Goal: Transaction & Acquisition: Purchase product/service

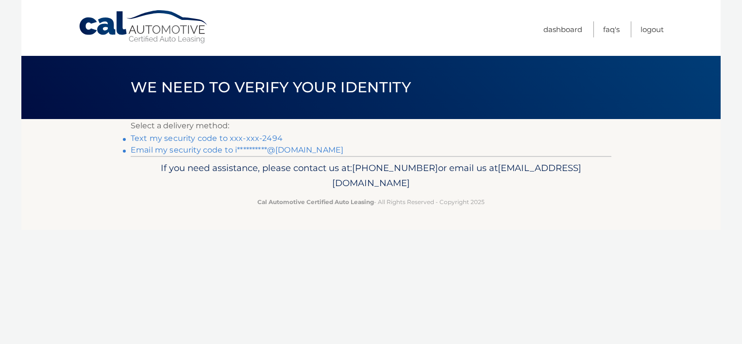
click at [171, 137] on link "Text my security code to xxx-xxx-2494" at bounding box center [207, 137] width 152 height 9
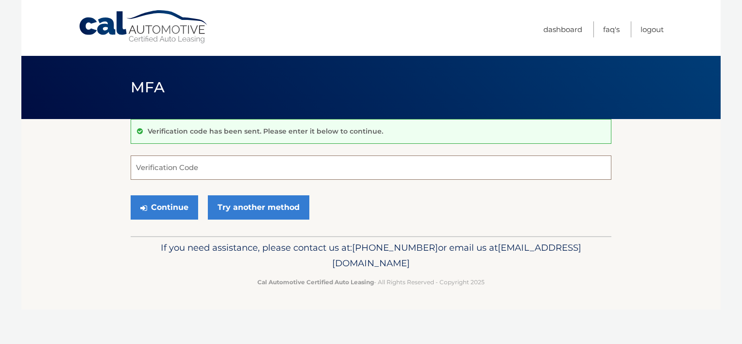
click at [148, 170] on input "Verification Code" at bounding box center [371, 167] width 480 height 24
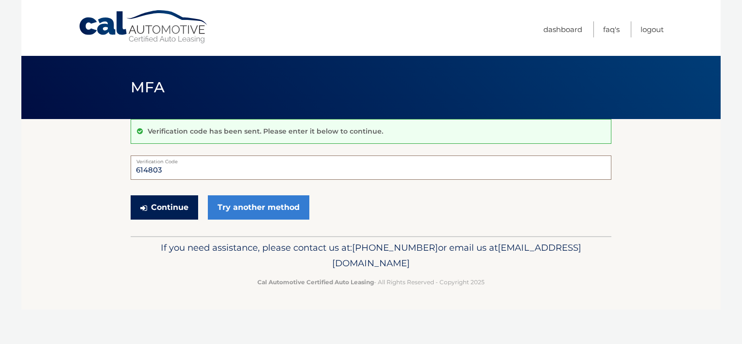
type input "614803"
click at [161, 210] on button "Continue" at bounding box center [164, 207] width 67 height 24
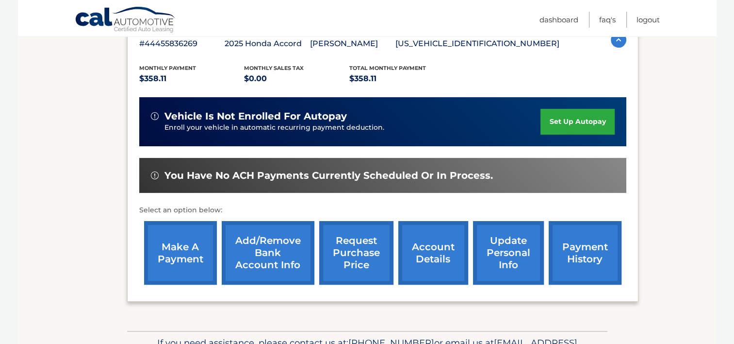
scroll to position [243, 0]
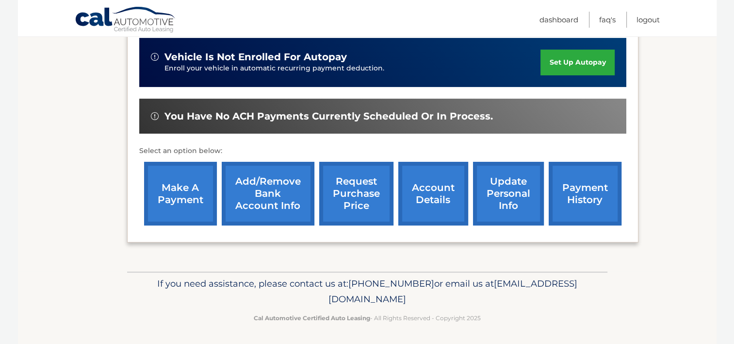
click at [186, 197] on link "make a payment" at bounding box center [180, 194] width 73 height 64
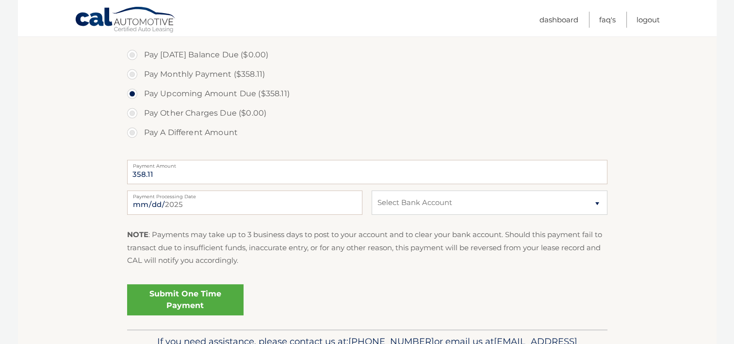
scroll to position [291, 0]
click at [597, 202] on select "Select Bank Account Checking APPLE BANK FOR SAVINGS *****1192 Checking APPLE BA…" at bounding box center [489, 202] width 235 height 24
select select "NGZhN2JhYzYtMDQ5NC00ODJkLWE1ZDUtZWQwMzRjYjYwMWE1"
click at [372, 190] on select "Select Bank Account Checking APPLE BANK FOR SAVINGS *****1192 Checking APPLE BA…" at bounding box center [489, 202] width 235 height 24
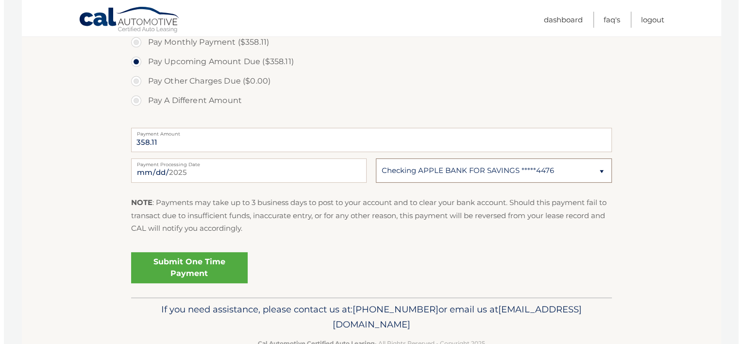
scroll to position [340, 0]
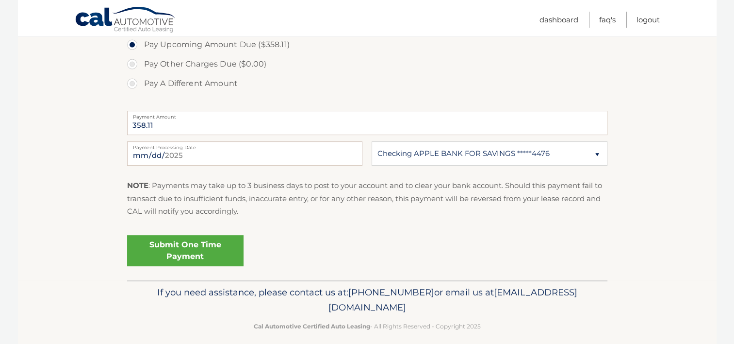
click at [144, 258] on link "Submit One Time Payment" at bounding box center [185, 250] width 116 height 31
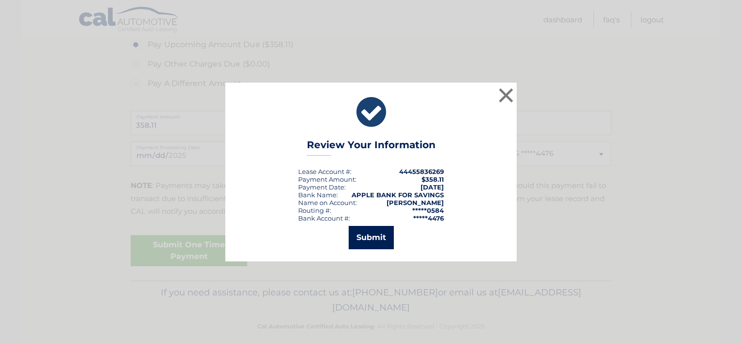
click at [367, 237] on button "Submit" at bounding box center [370, 237] width 45 height 23
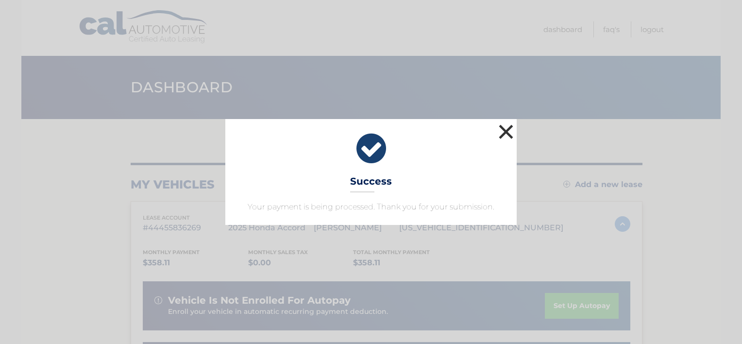
click at [503, 135] on button "×" at bounding box center [505, 131] width 19 height 19
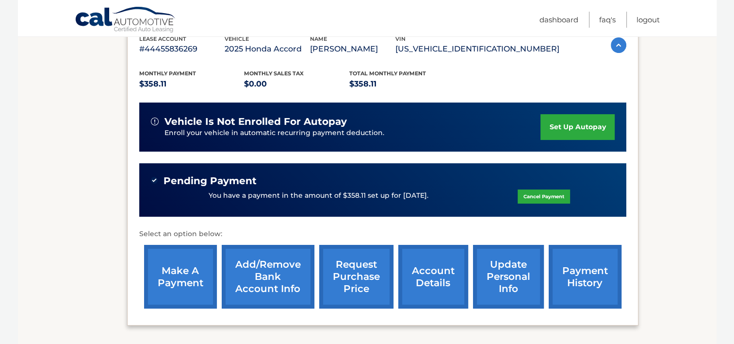
scroll to position [194, 0]
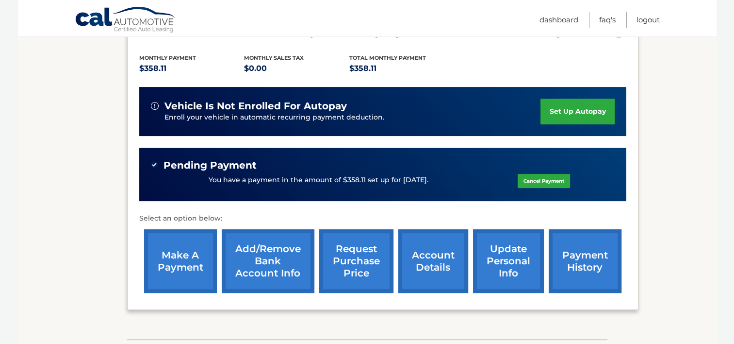
click at [577, 255] on link "payment history" at bounding box center [585, 261] width 73 height 64
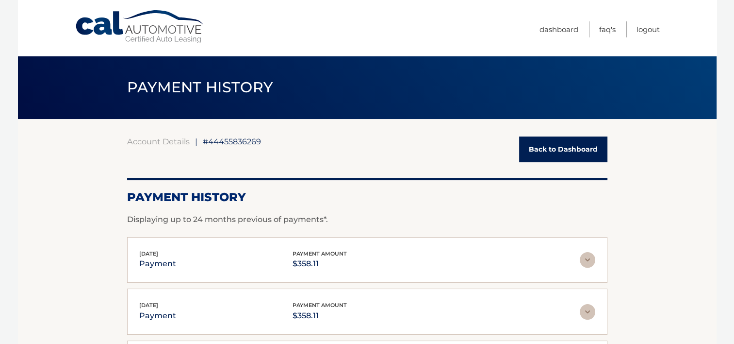
click at [538, 151] on link "Back to Dashboard" at bounding box center [563, 149] width 88 height 26
click at [547, 149] on link "Back to Dashboard" at bounding box center [563, 149] width 88 height 26
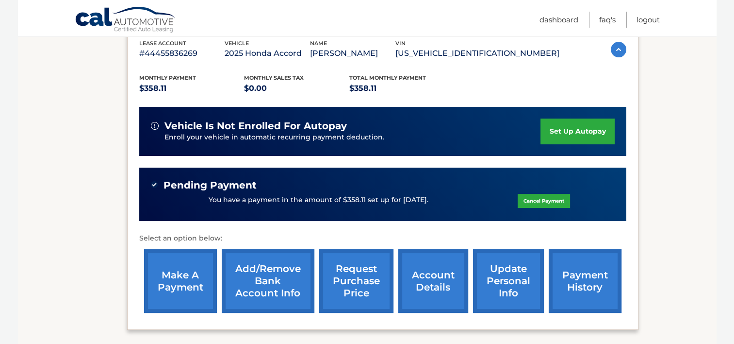
scroll to position [194, 0]
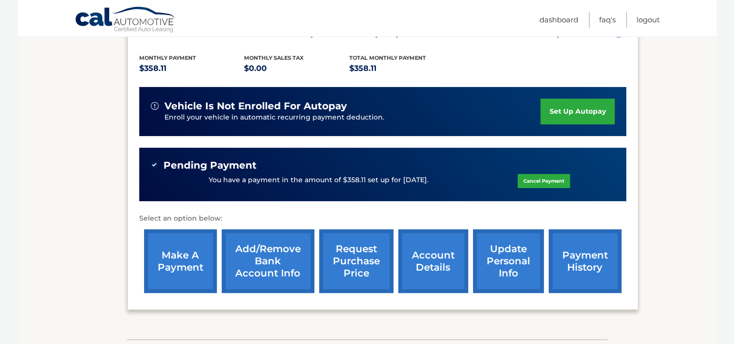
click at [426, 266] on link "account details" at bounding box center [433, 261] width 70 height 64
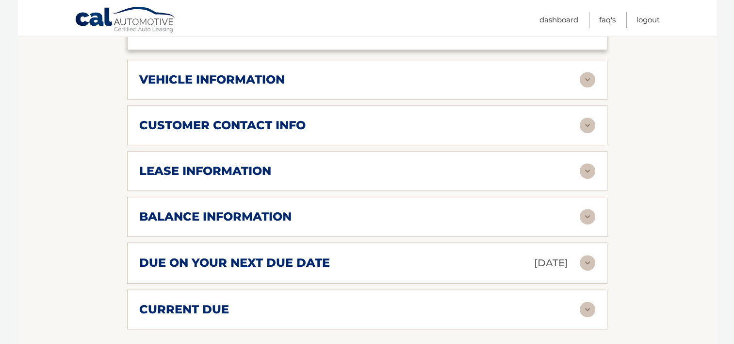
scroll to position [485, 0]
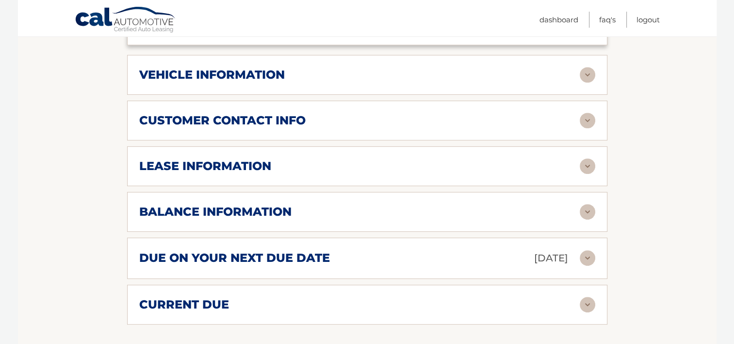
click at [586, 204] on img at bounding box center [588, 212] width 16 height 16
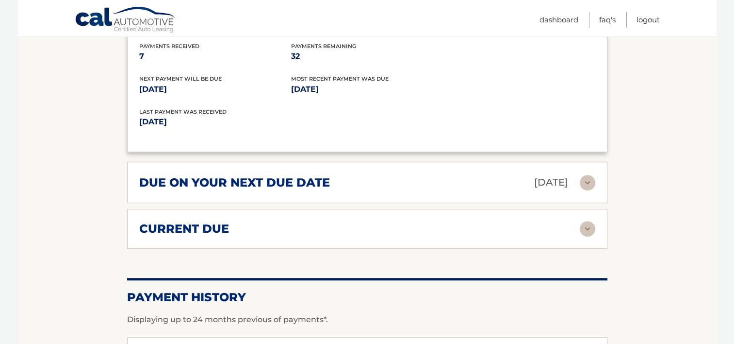
scroll to position [679, 0]
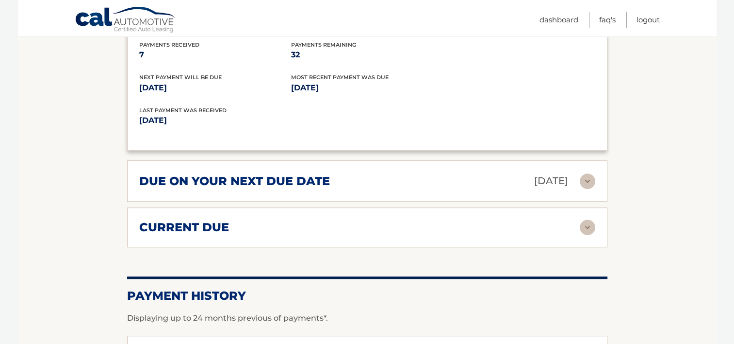
click at [584, 219] on img at bounding box center [588, 227] width 16 height 16
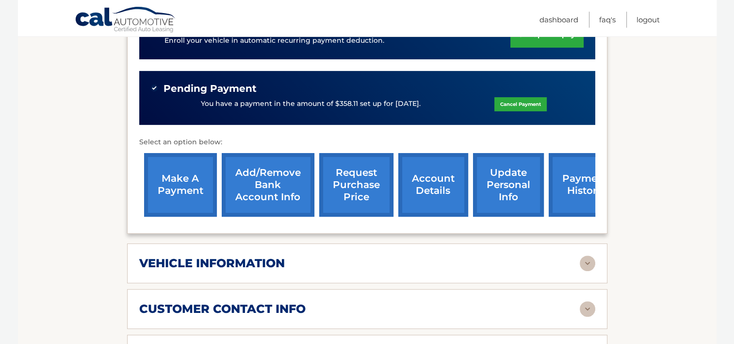
scroll to position [191, 0]
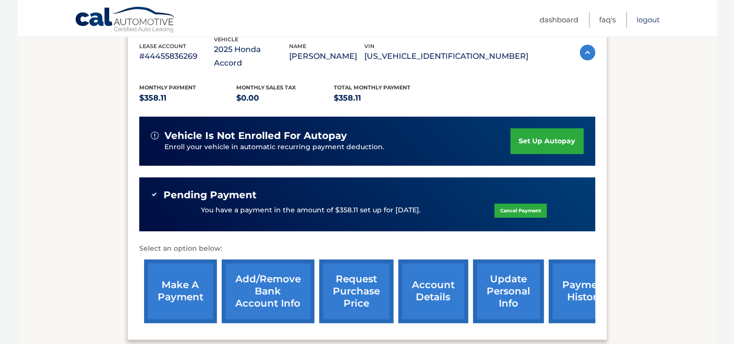
click at [648, 21] on link "Logout" at bounding box center [648, 20] width 23 height 16
